Goal: Book appointment/travel/reservation

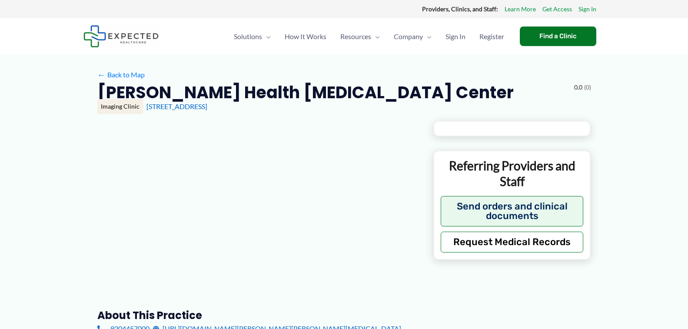
type input "**********"
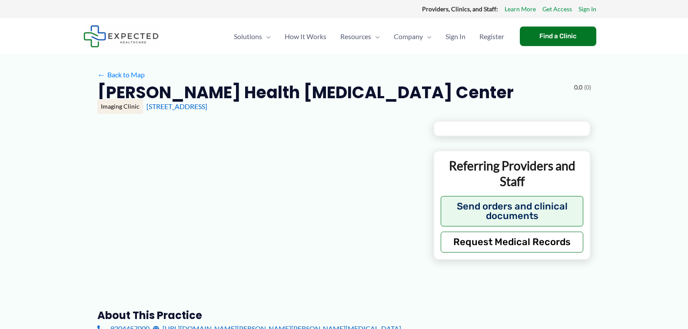
type input "**********"
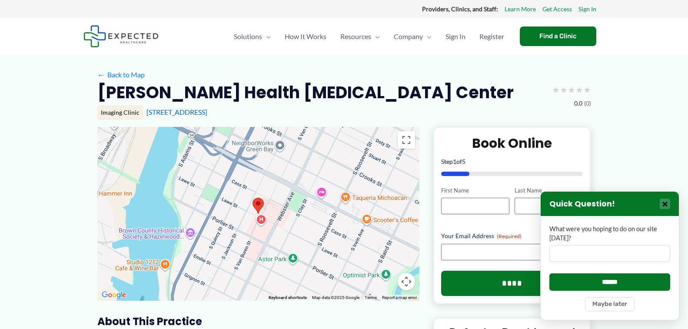
click at [667, 199] on button "×" at bounding box center [665, 204] width 10 height 10
